Goal: Task Accomplishment & Management: Use online tool/utility

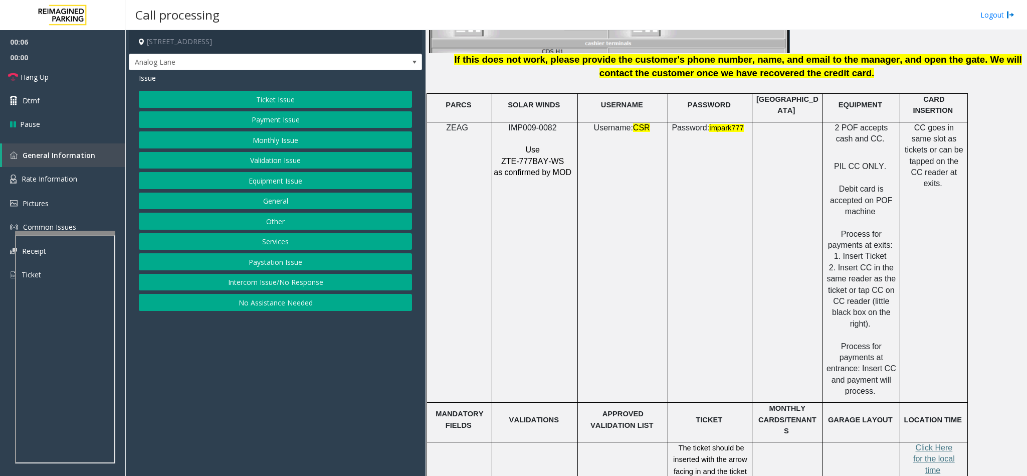
scroll to position [1278, 0]
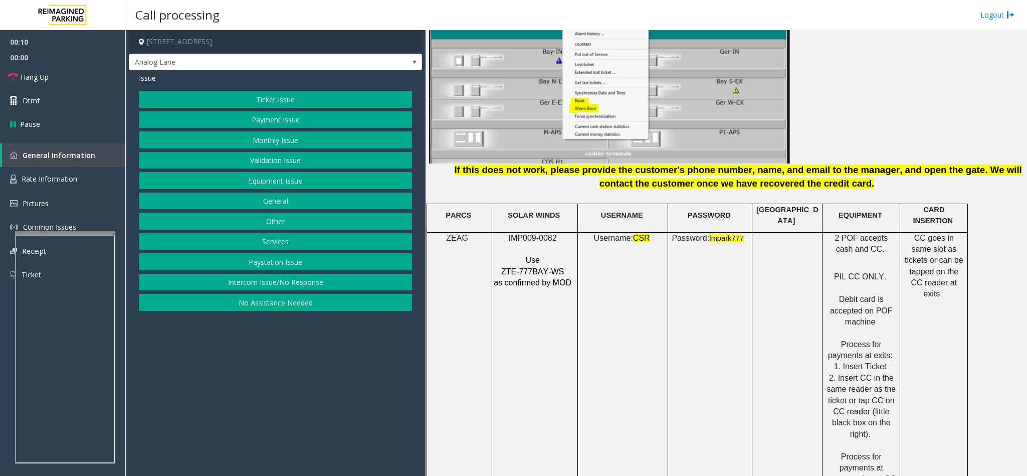
click at [525, 234] on span "IMP009-0082" at bounding box center [533, 238] width 48 height 9
copy p "IMP009-0082"
click at [279, 94] on button "Ticket Issue" at bounding box center [275, 99] width 273 height 17
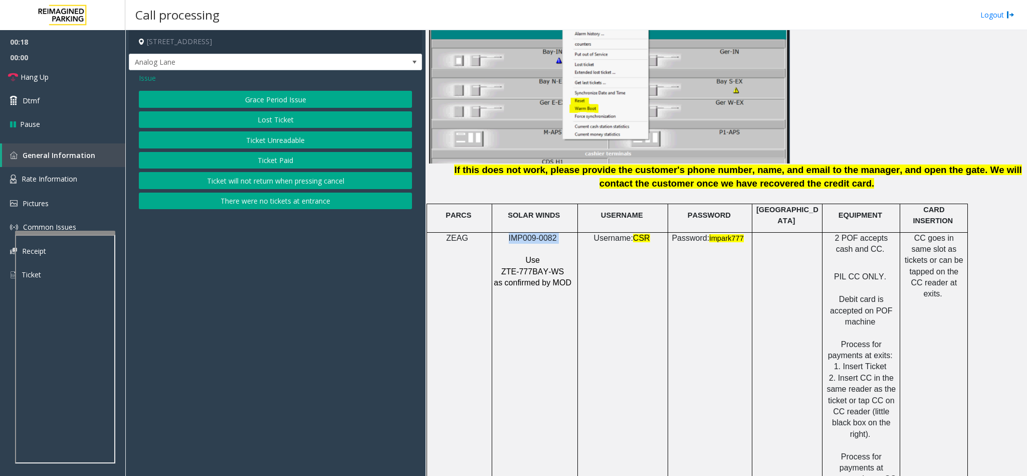
click at [262, 201] on button "There were no tickets at entrance" at bounding box center [275, 200] width 273 height 17
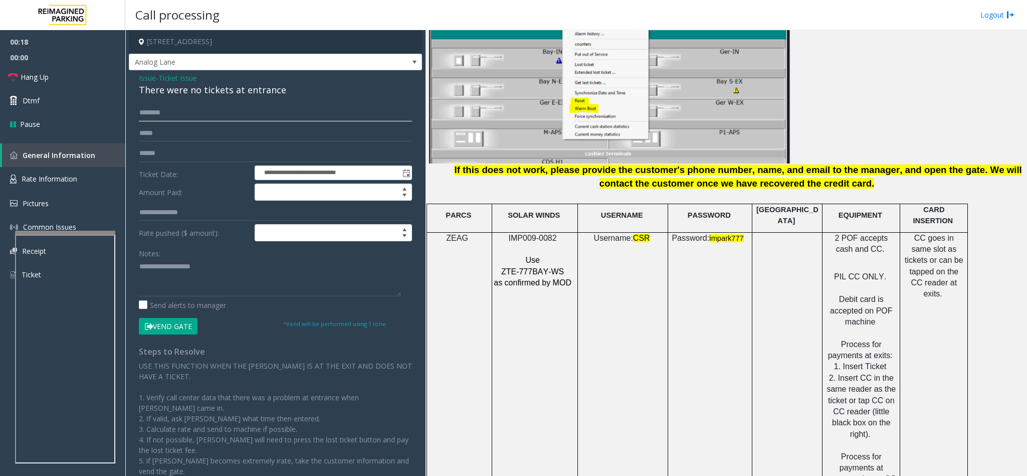
click at [167, 114] on input "text" at bounding box center [275, 112] width 273 height 17
click at [155, 115] on input "text" at bounding box center [275, 112] width 273 height 17
type input "*****"
click at [164, 324] on button "Vend Gate" at bounding box center [168, 326] width 59 height 17
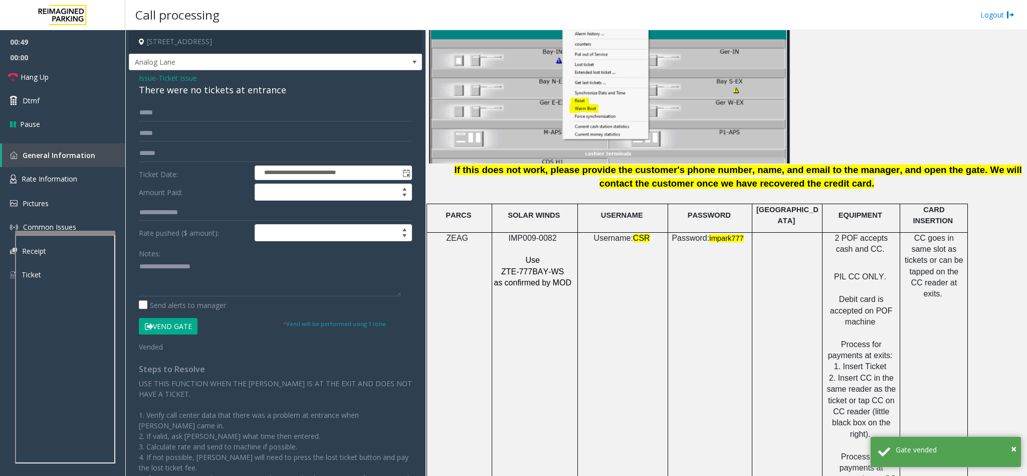
click at [176, 93] on div "There were no tickets at entrance" at bounding box center [275, 90] width 273 height 14
click at [140, 265] on textarea at bounding box center [270, 278] width 262 height 38
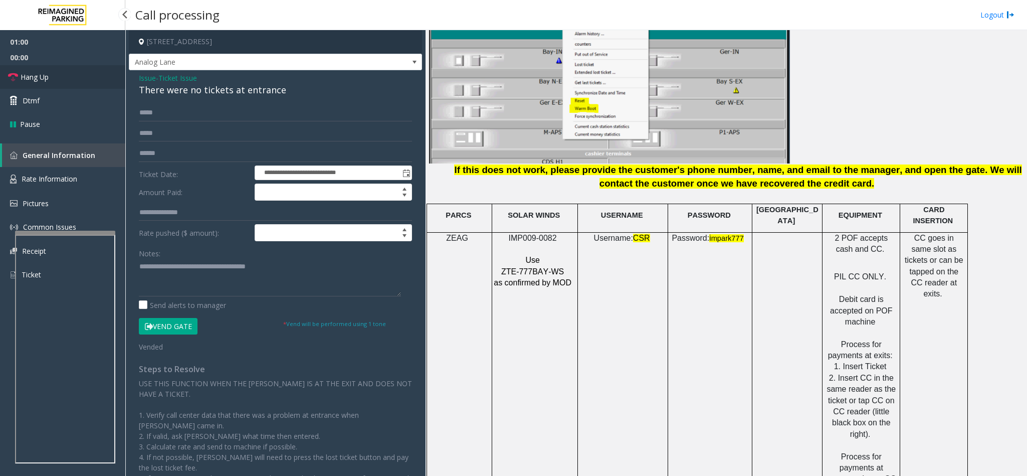
click at [96, 72] on link "Hang Up" at bounding box center [62, 77] width 125 height 24
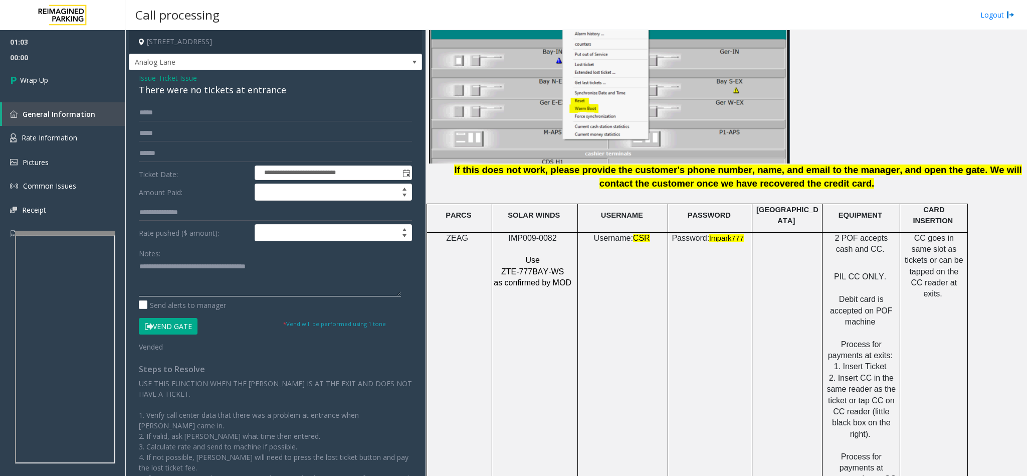
click at [291, 274] on textarea at bounding box center [270, 278] width 262 height 38
type textarea "**********"
click at [86, 74] on link "Wrap Up" at bounding box center [62, 80] width 125 height 30
